Goal: Transaction & Acquisition: Purchase product/service

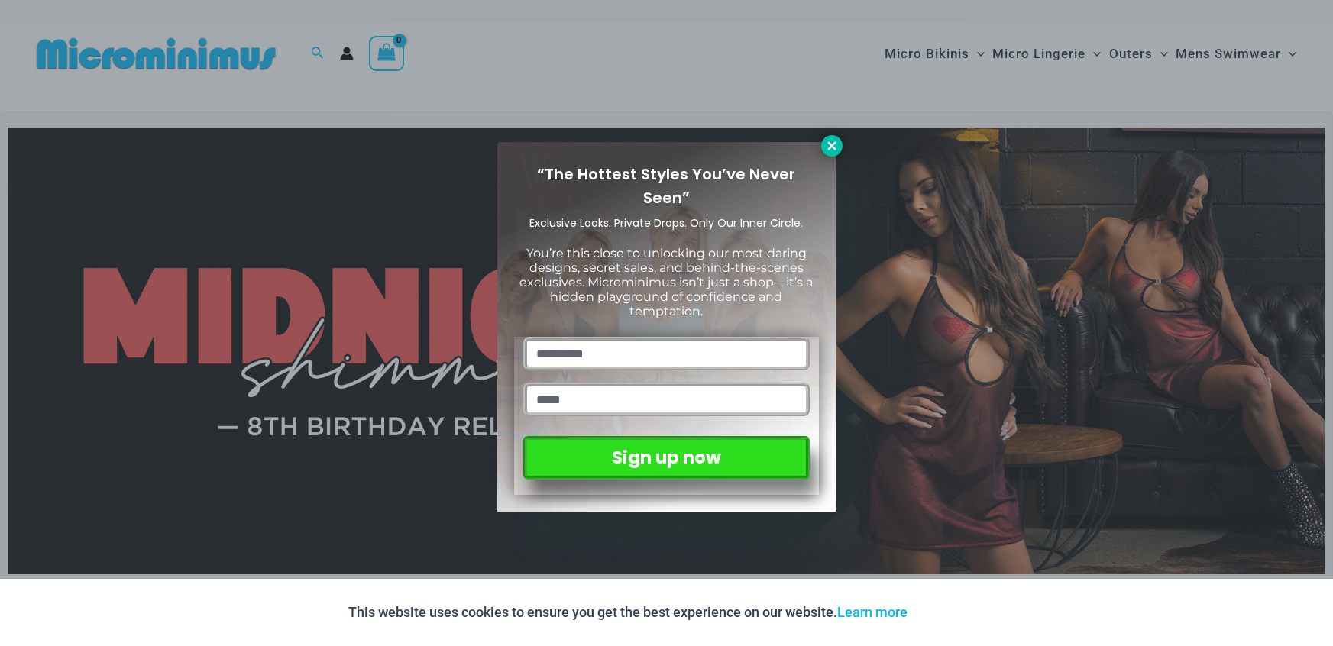
click at [832, 145] on icon at bounding box center [831, 145] width 8 height 8
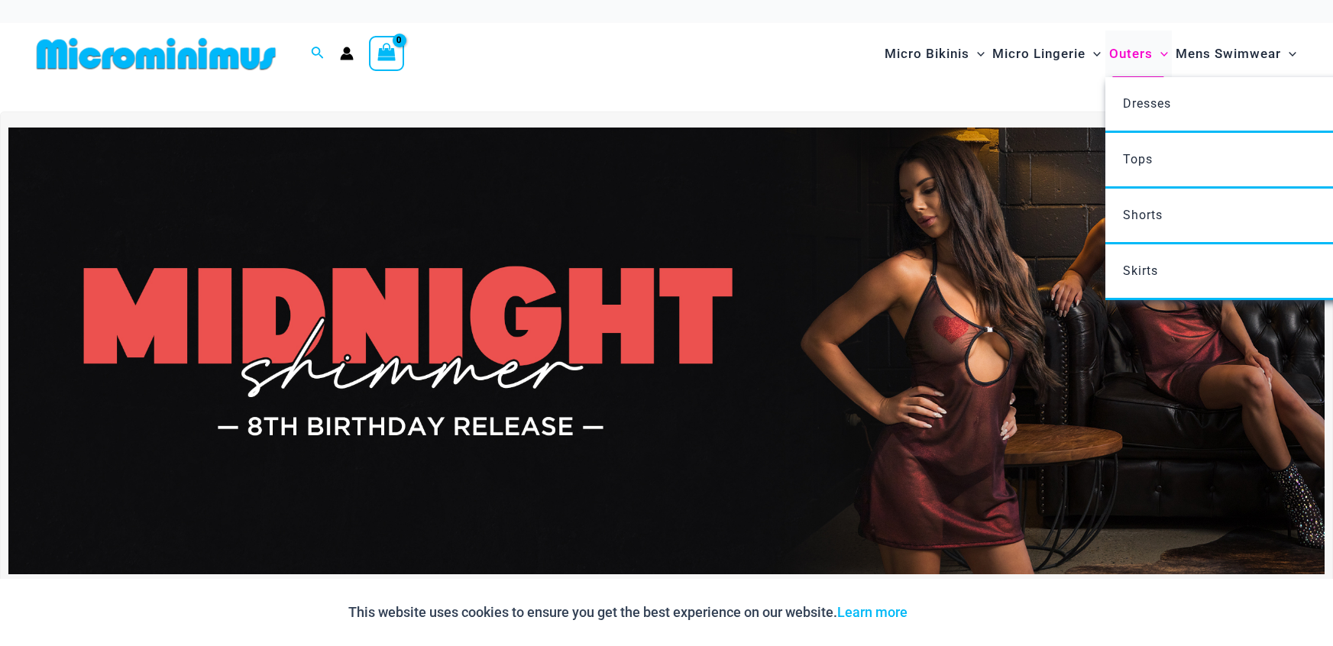
click at [1138, 52] on span "Outers" at bounding box center [1131, 53] width 44 height 39
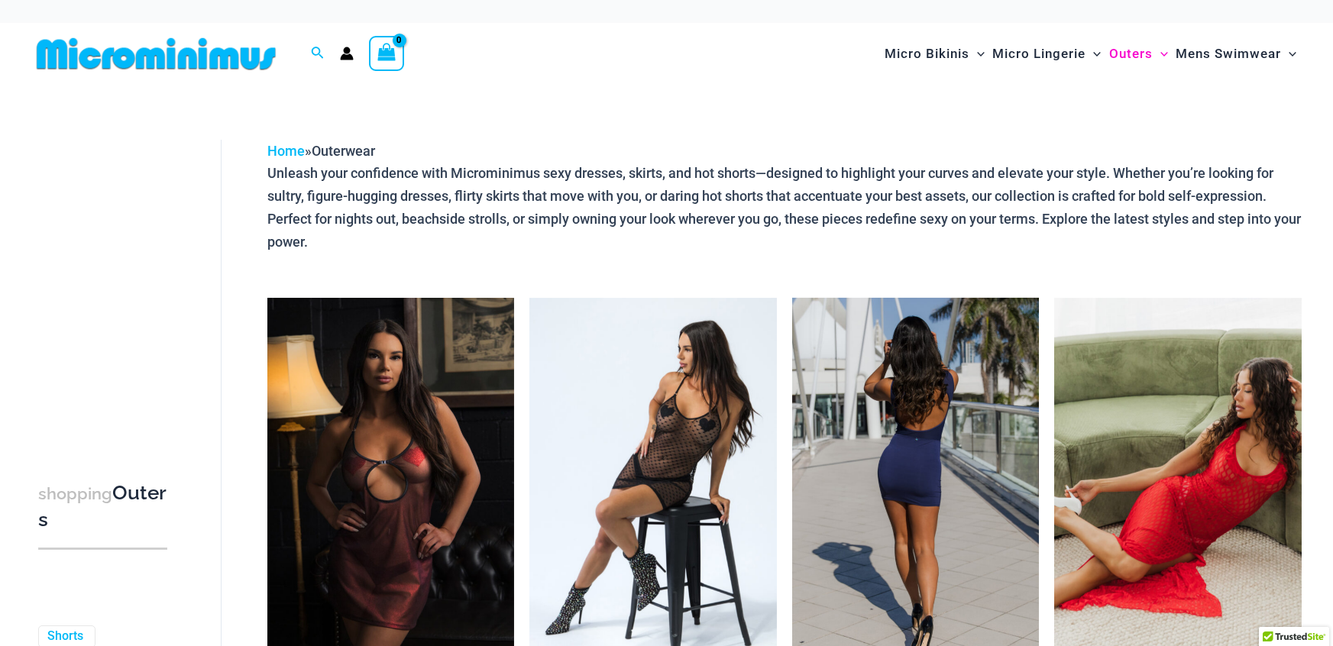
click at [903, 486] on img at bounding box center [916, 483] width 248 height 371
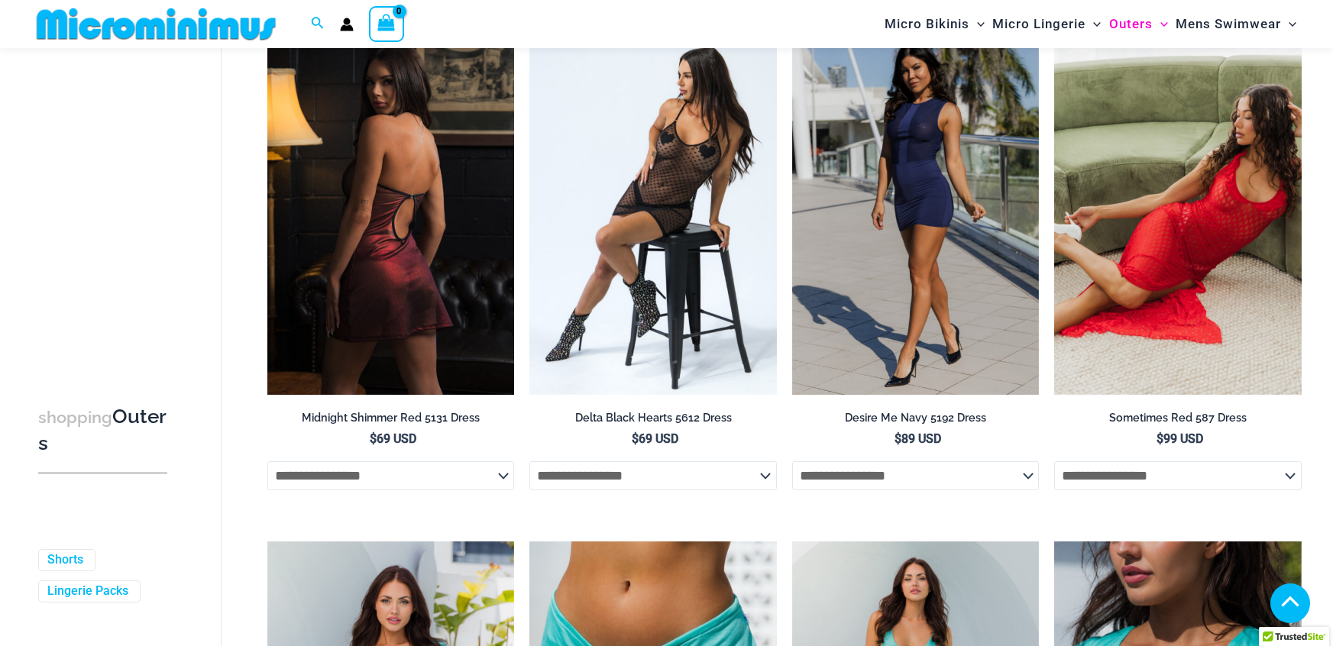
scroll to position [259, 0]
click at [439, 283] on img at bounding box center [391, 210] width 248 height 371
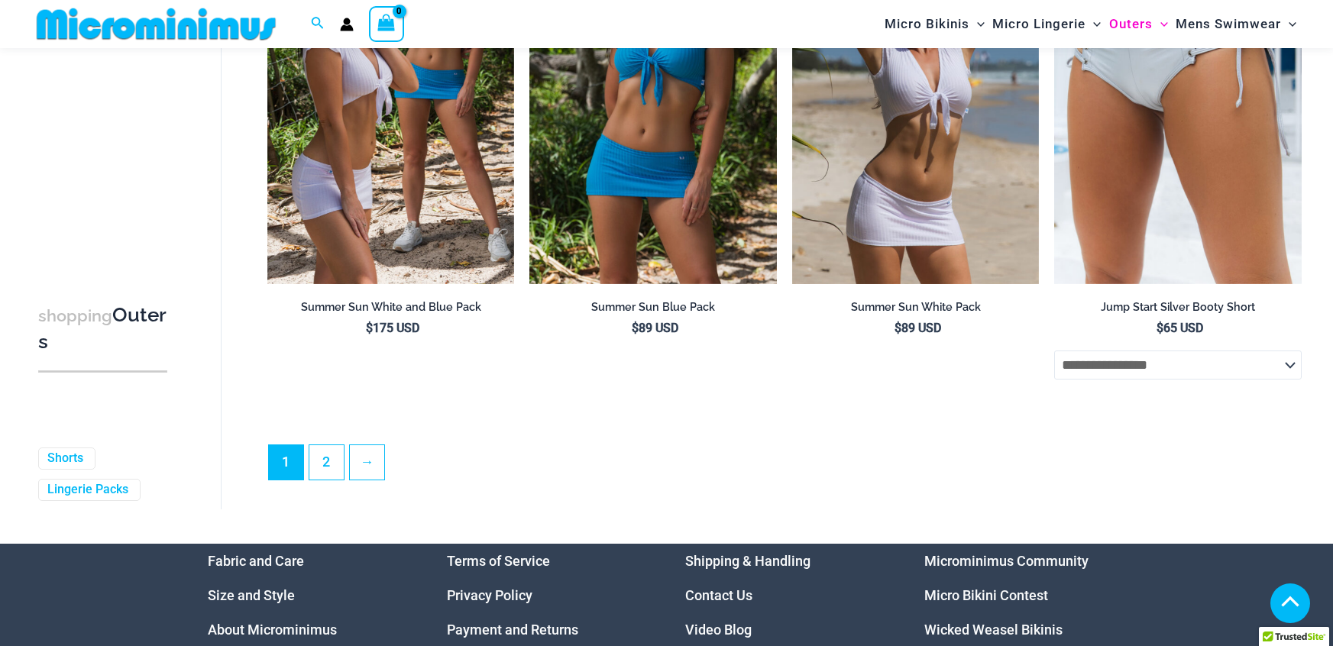
scroll to position [3993, 0]
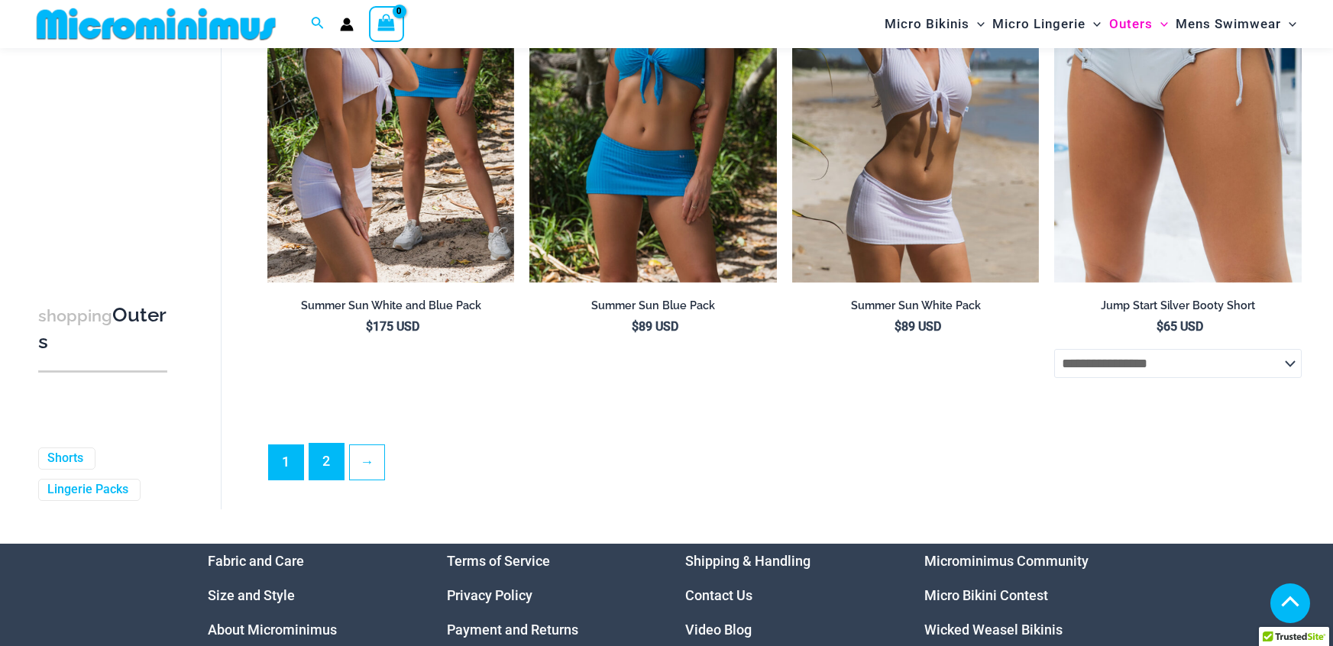
click at [332, 474] on link "2" at bounding box center [326, 462] width 34 height 36
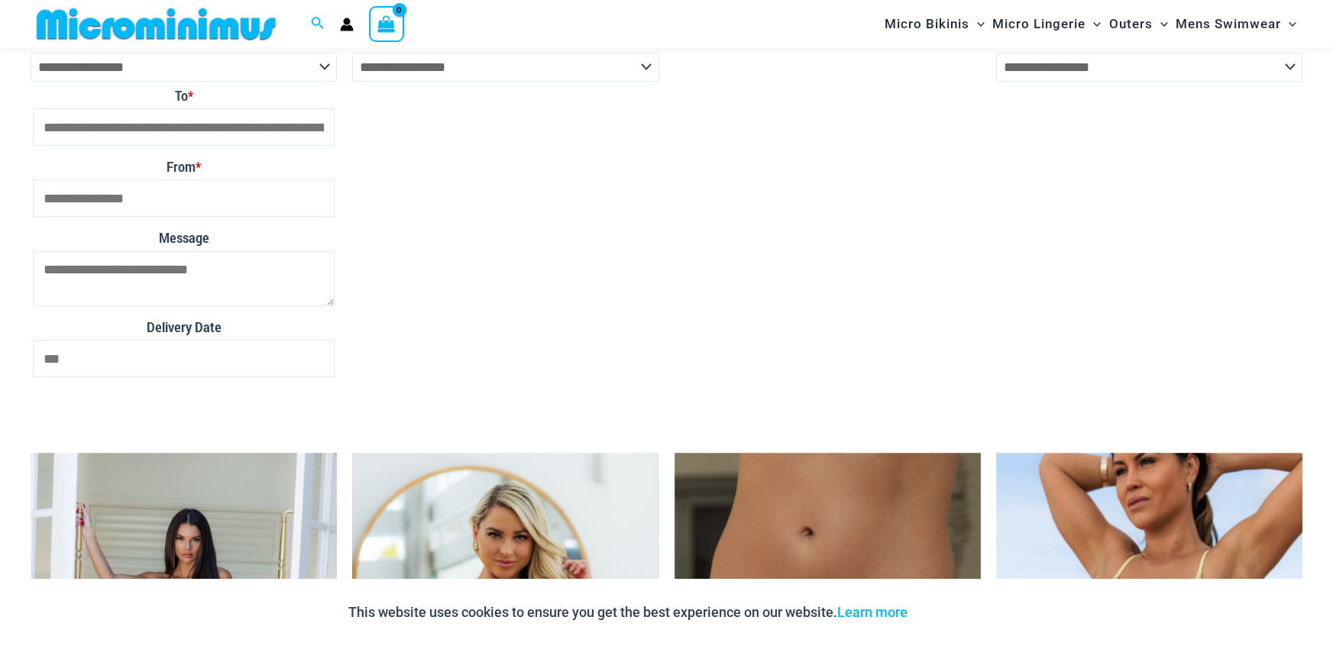
scroll to position [4744, 0]
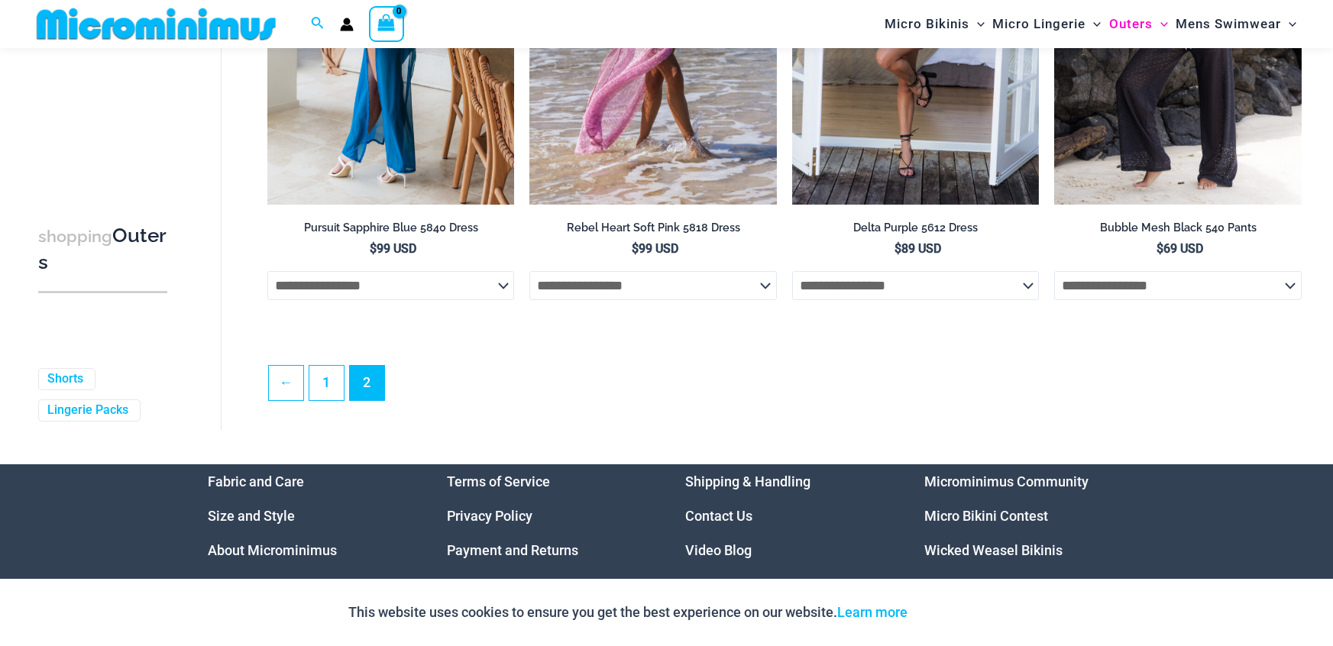
scroll to position [2377, 0]
